Goal: Task Accomplishment & Management: Use online tool/utility

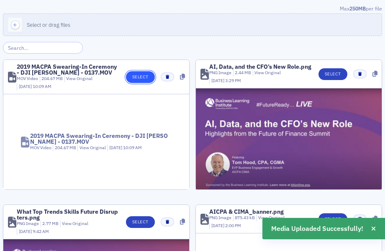
click at [138, 77] on button "Select" at bounding box center [140, 77] width 29 height 12
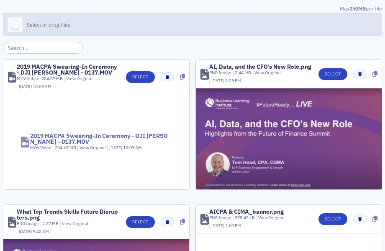
click at [194, 27] on button "Select or drag files" at bounding box center [192, 24] width 379 height 23
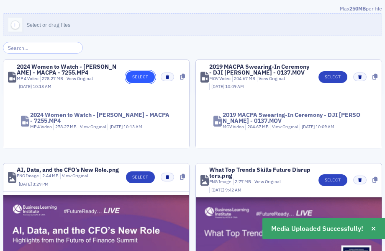
click at [136, 81] on button "Select" at bounding box center [140, 77] width 29 height 12
